Goal: Task Accomplishment & Management: Manage account settings

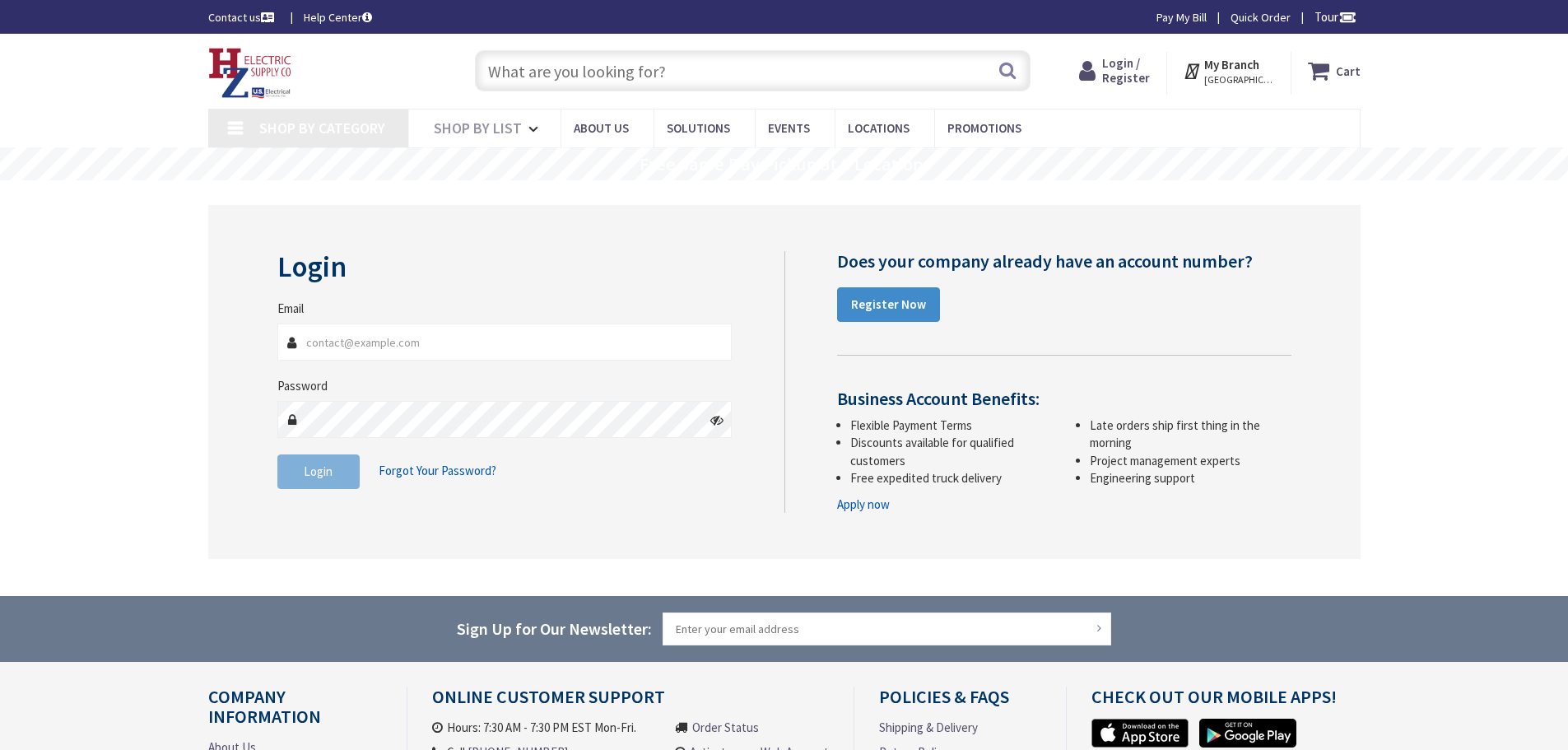
type input "bostoyic@richerselectric.com"
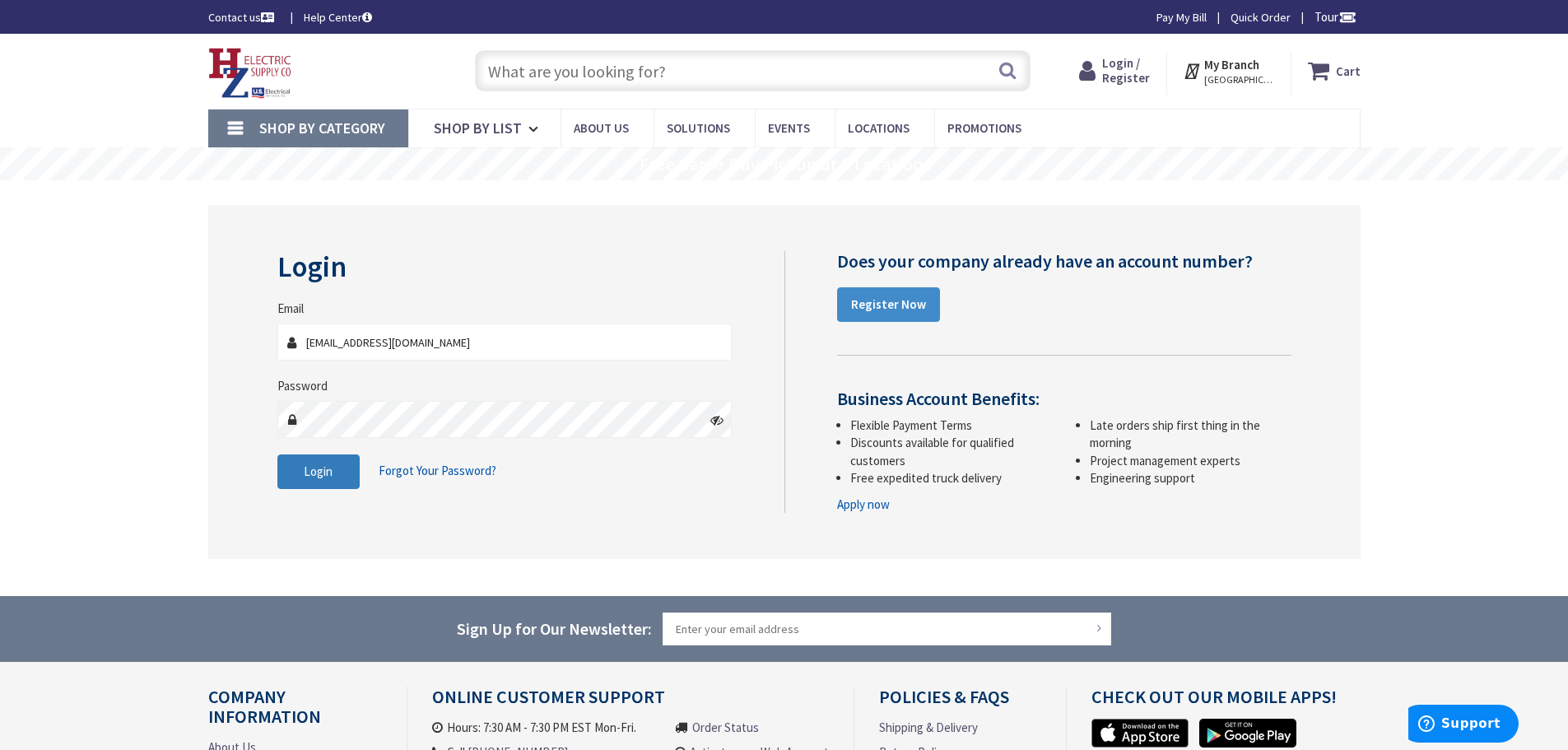
click at [319, 460] on button "Login" at bounding box center [318, 470] width 82 height 34
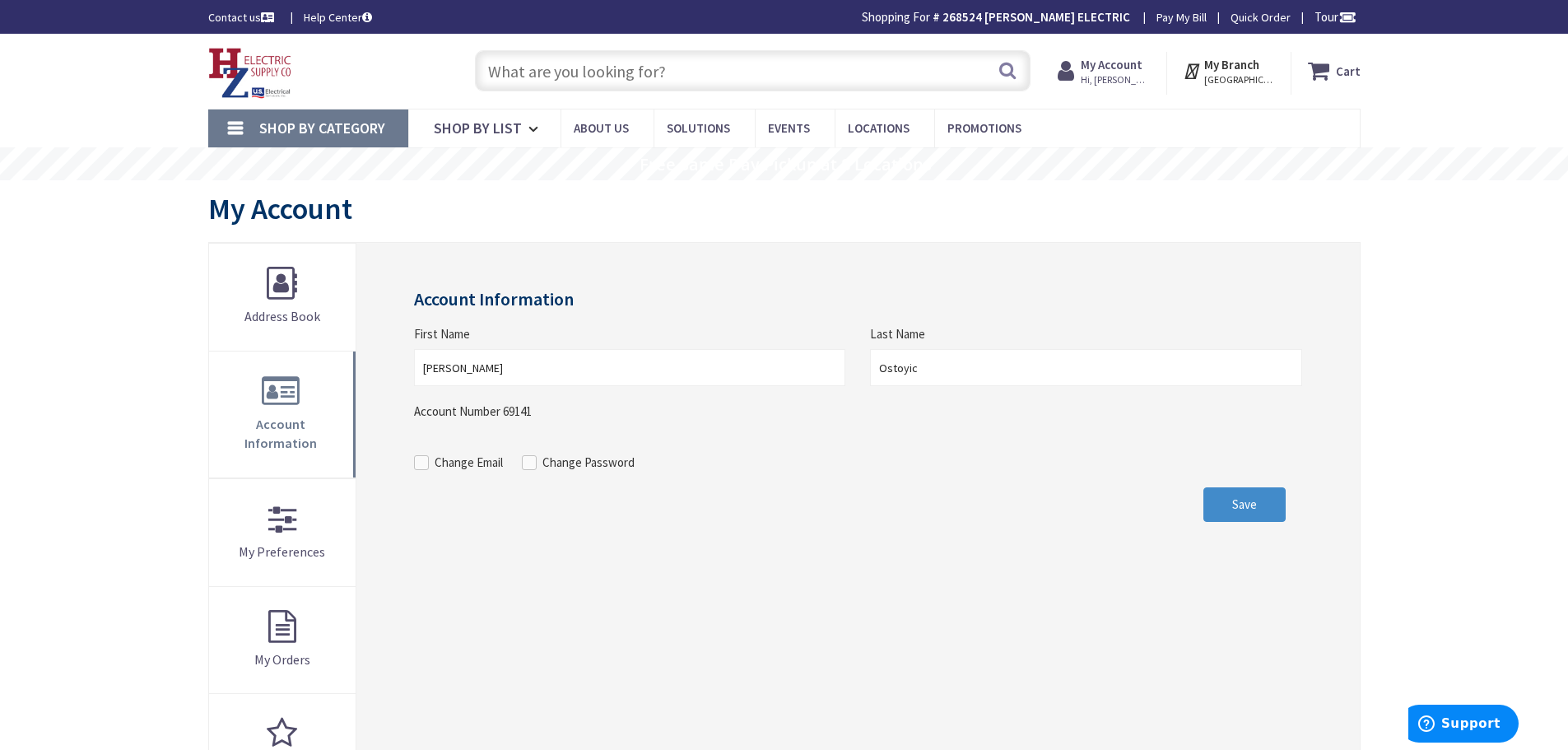
click at [548, 63] on input "text" at bounding box center [753, 70] width 556 height 42
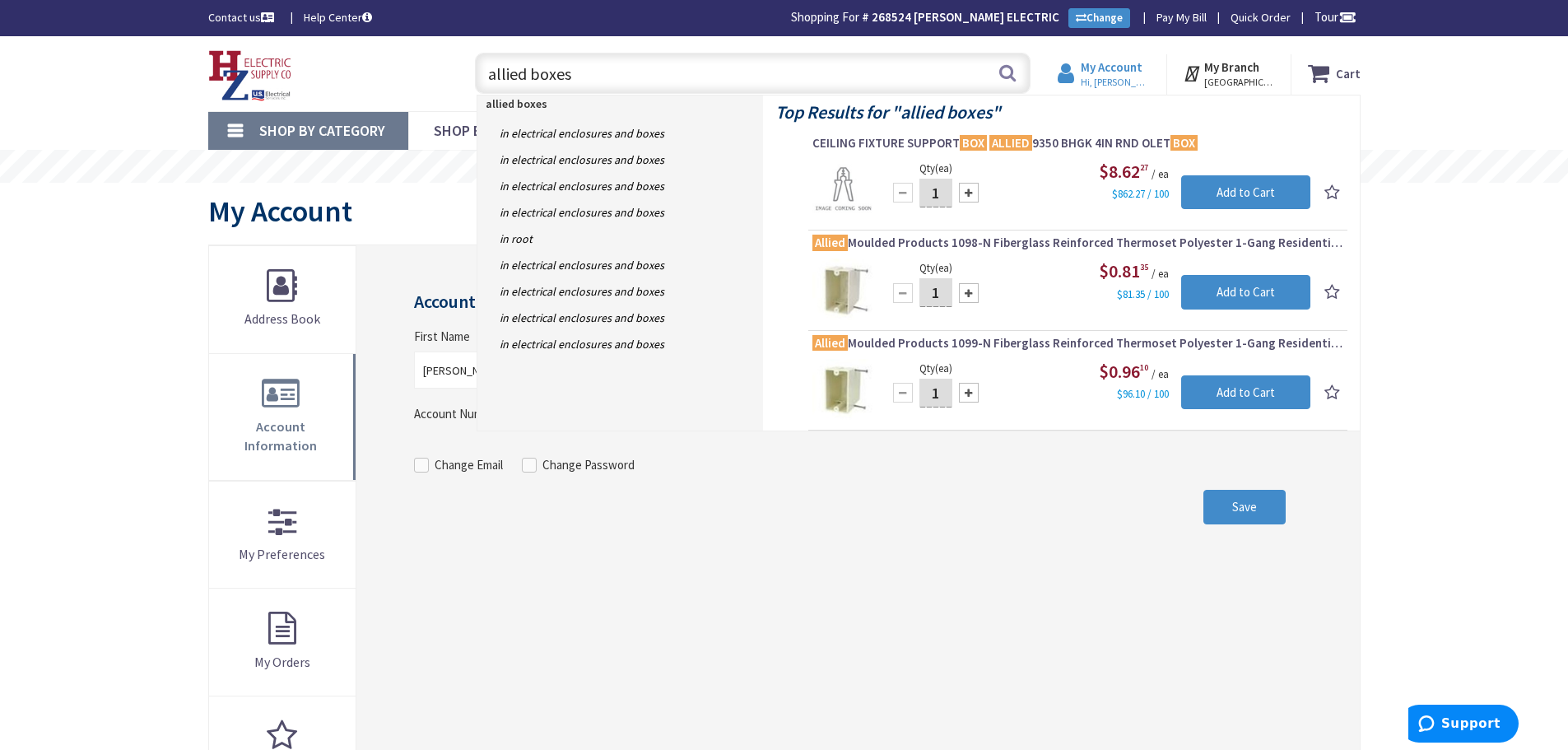
type input "allied boxes"
click at [1117, 80] on span "Hi, Bob" at bounding box center [1116, 82] width 70 height 13
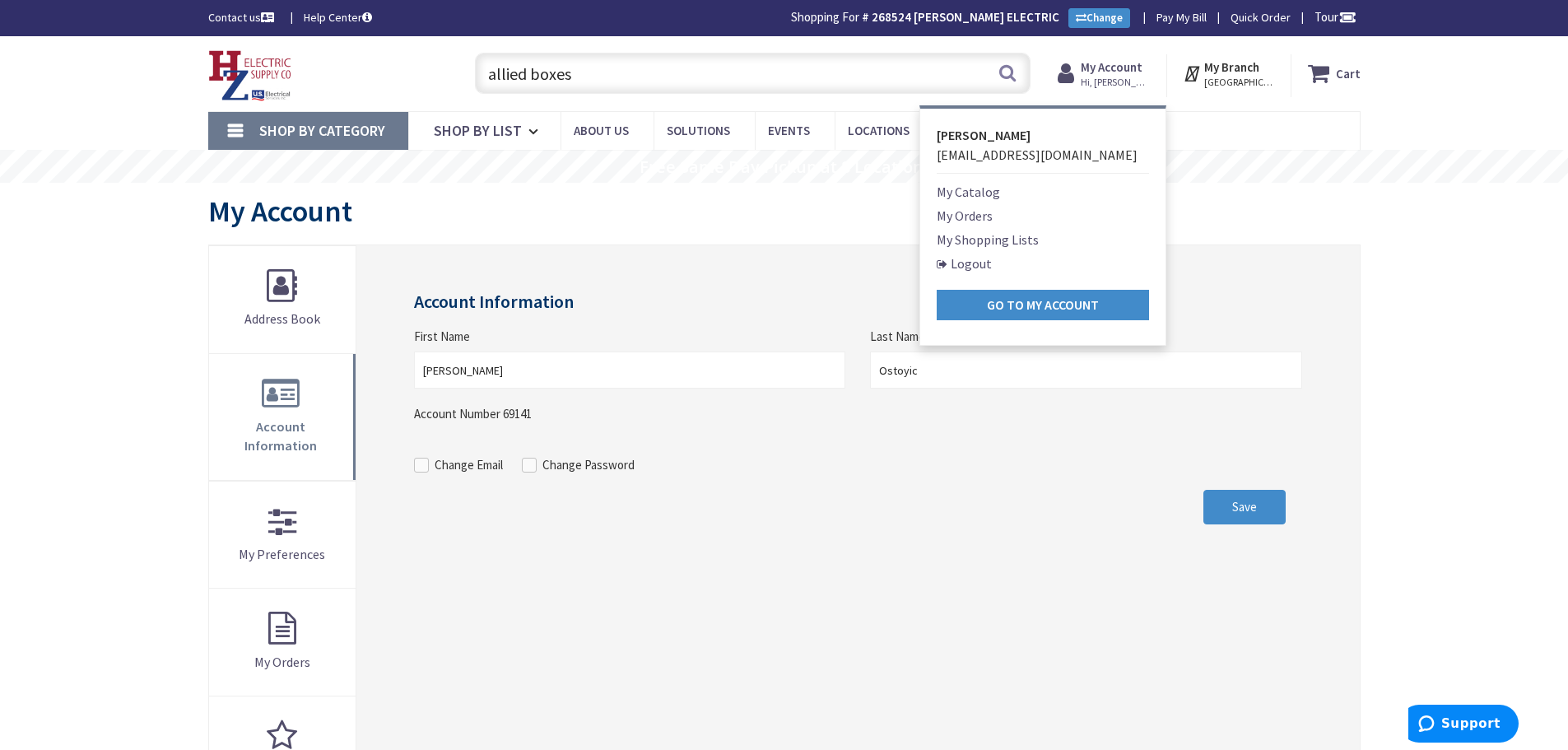
click at [975, 263] on link "Logout" at bounding box center [964, 263] width 55 height 19
